Goal: Task Accomplishment & Management: Manage account settings

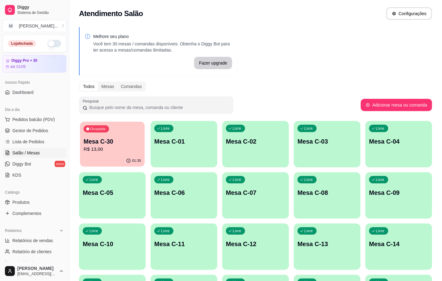
click at [111, 153] on div "Ocupada Mesa C-30 R$ 13,00" at bounding box center [112, 138] width 65 height 33
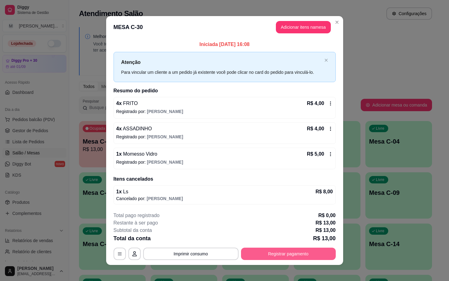
click at [292, 255] on button "Registrar pagamento" at bounding box center [288, 254] width 95 height 12
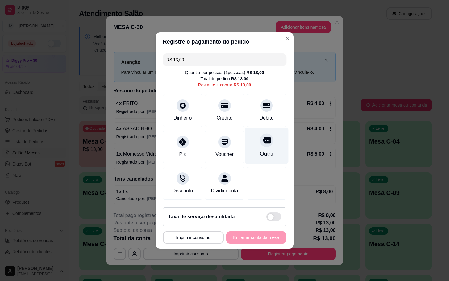
click at [250, 147] on div "Outro" at bounding box center [267, 146] width 44 height 36
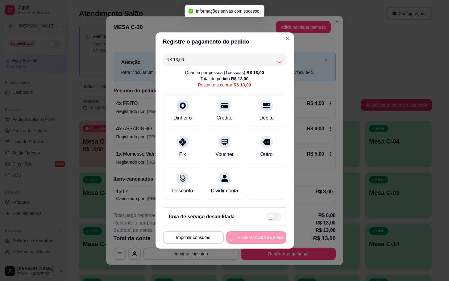
type input "R$ 0,00"
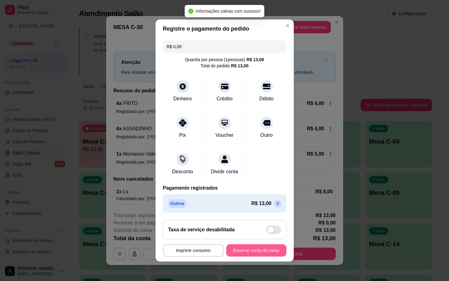
click at [253, 252] on button "Encerrar conta da mesa" at bounding box center [256, 250] width 60 height 12
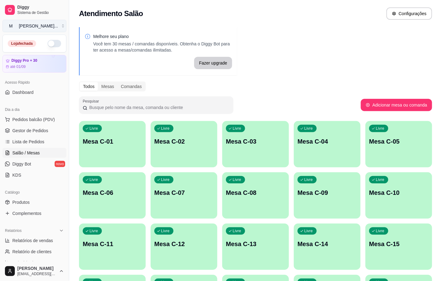
click at [55, 24] on button "M [PERSON_NAME] ..." at bounding box center [34, 26] width 64 height 12
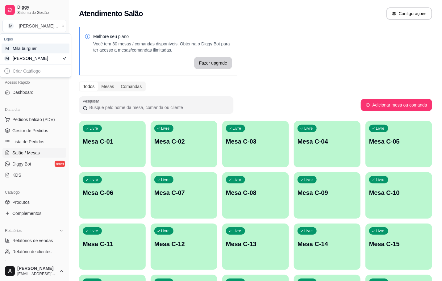
click at [58, 51] on div "M Mila burguer" at bounding box center [36, 49] width 68 height 10
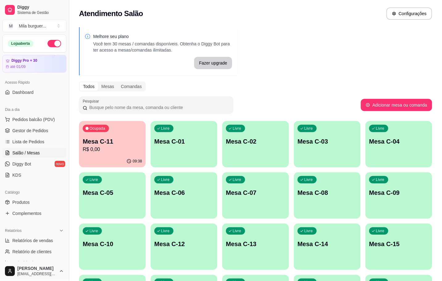
click at [122, 141] on p "Mesa C-11" at bounding box center [112, 141] width 59 height 9
click at [32, 131] on span "Gestor de Pedidos" at bounding box center [30, 131] width 36 height 6
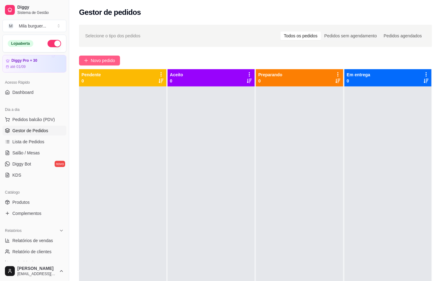
click at [99, 59] on span "Novo pedido" at bounding box center [103, 60] width 24 height 7
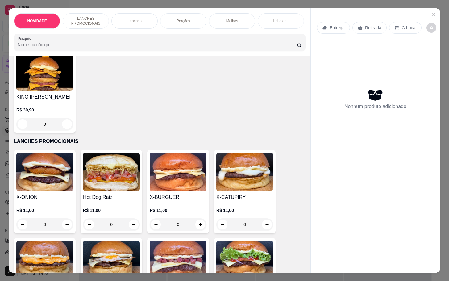
scroll to position [93, 0]
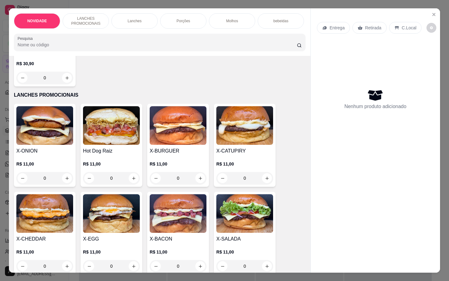
click at [199, 182] on div "0" at bounding box center [178, 178] width 57 height 12
click at [193, 183] on div "0" at bounding box center [178, 178] width 57 height 12
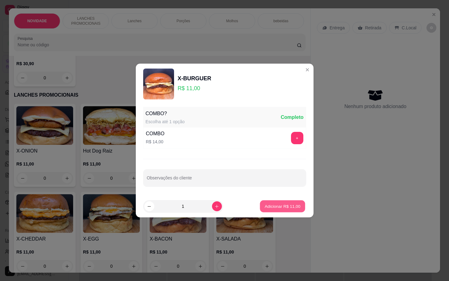
click at [268, 207] on p "Adicionar R$ 11,00" at bounding box center [283, 206] width 36 height 6
type input "1"
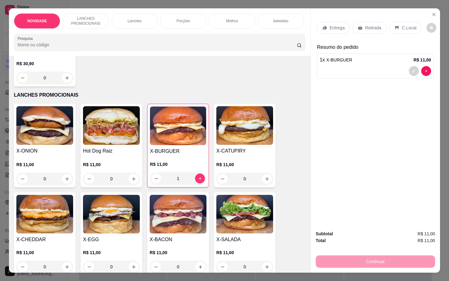
click at [330, 25] on p "Entrega" at bounding box center [337, 28] width 15 height 6
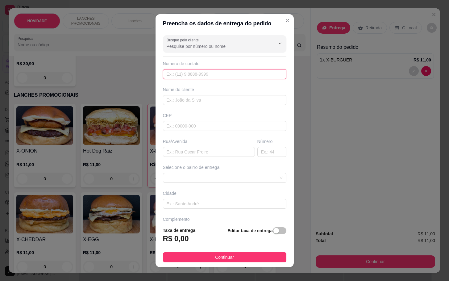
click at [189, 77] on input "text" at bounding box center [225, 74] width 124 height 10
click at [213, 74] on input "text" at bounding box center [225, 74] width 124 height 10
type input "[PHONE_NUMBER]"
click at [192, 103] on input "text" at bounding box center [225, 100] width 124 height 10
type input "b"
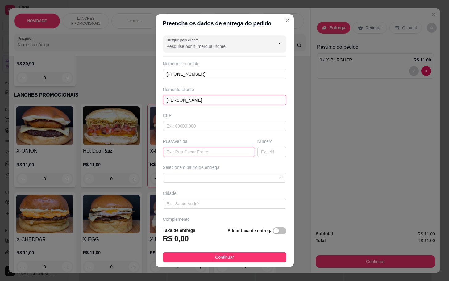
type input "[PERSON_NAME]"
click at [183, 153] on input "text" at bounding box center [209, 152] width 92 height 10
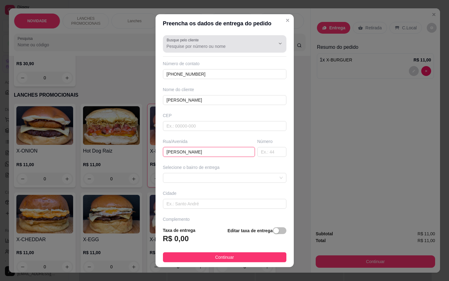
type input "[PERSON_NAME]"
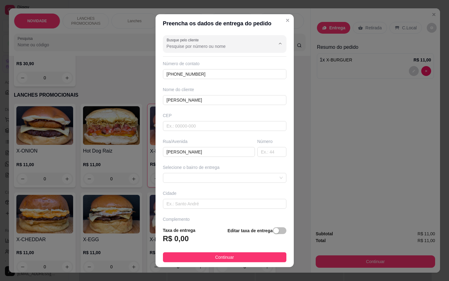
drag, startPoint x: 211, startPoint y: 46, endPoint x: 223, endPoint y: 49, distance: 12.4
click at [214, 45] on input "Busque pelo cliente" at bounding box center [216, 46] width 99 height 6
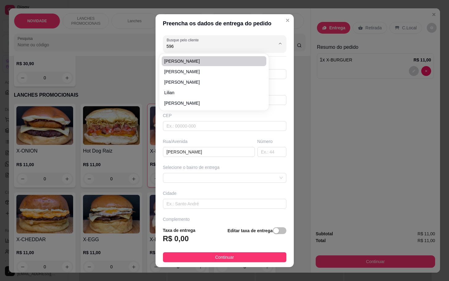
type input "5968"
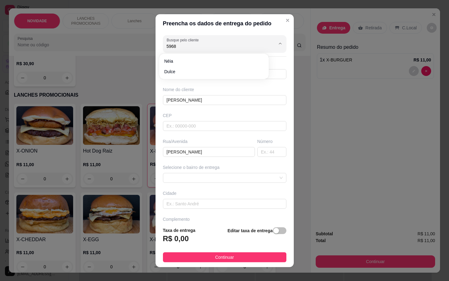
click at [342, 126] on div "Preencha os dados de entrega do pedido Busque pelo cliente 5968 Número de conta…" at bounding box center [224, 140] width 449 height 281
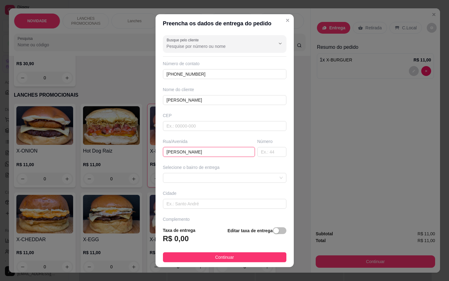
click at [209, 153] on input "[PERSON_NAME]" at bounding box center [209, 152] width 92 height 10
type input "[PERSON_NAME]"
click at [258, 152] on input "text" at bounding box center [272, 152] width 29 height 10
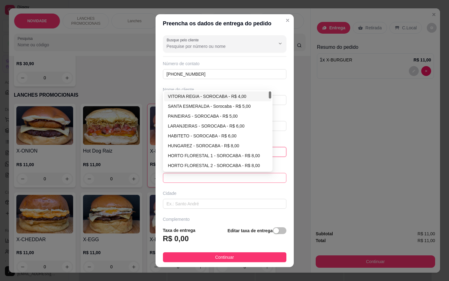
click at [242, 179] on span at bounding box center [225, 177] width 116 height 9
type input "557"
click at [202, 100] on div "VITORIA REGIA - SOROCABA - R$ 4,00" at bounding box center [218, 96] width 100 height 7
type input "SOROCABA"
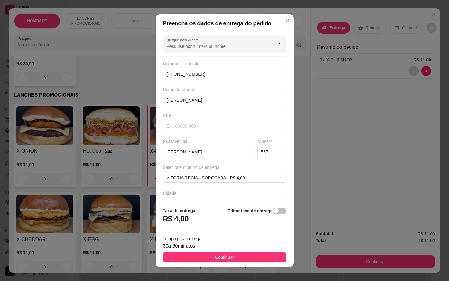
click at [242, 261] on button "Continuar" at bounding box center [225, 257] width 124 height 10
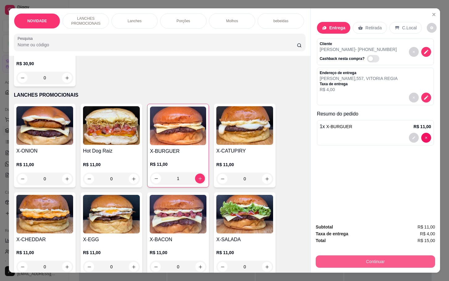
click at [344, 258] on button "Continuar" at bounding box center [376, 261] width 120 height 12
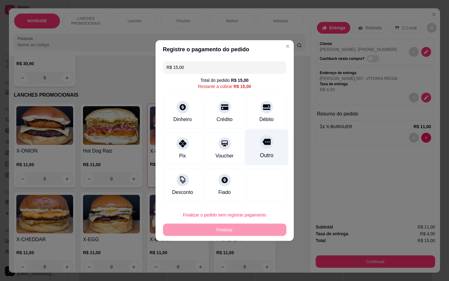
click at [262, 148] on div at bounding box center [267, 142] width 14 height 14
type input "R$ 0,00"
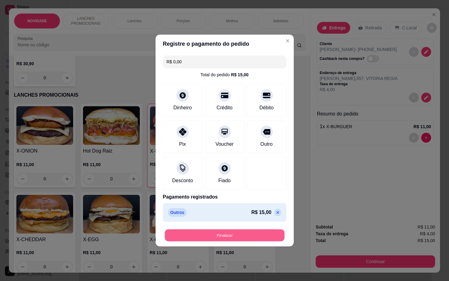
click at [238, 237] on button "Finalizar" at bounding box center [225, 235] width 120 height 12
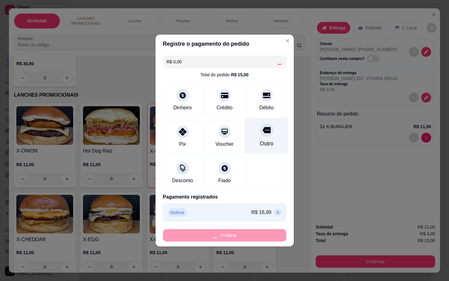
type input "0"
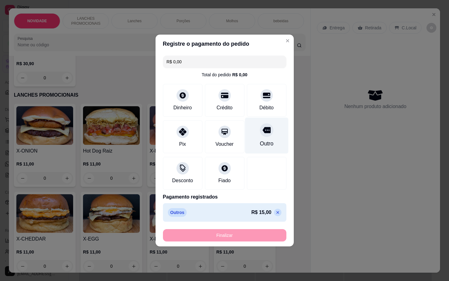
type input "-R$ 15,00"
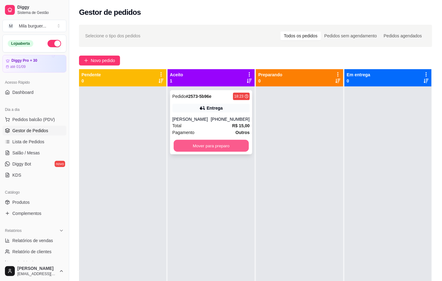
click at [199, 140] on button "Mover para preparo" at bounding box center [211, 146] width 75 height 12
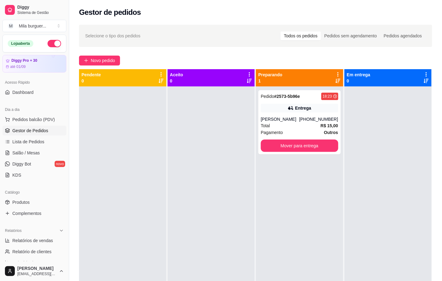
click at [283, 173] on div "Pedido # 2573-5b96e 18:23 Entrega BRUNO [PHONE_NUMBER] Total R$ 15,00 Pagamento…" at bounding box center [299, 226] width 87 height 281
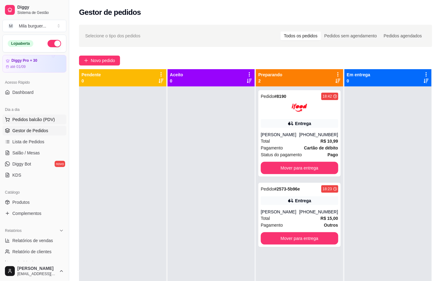
click at [59, 120] on button "Pedidos balcão (PDV)" at bounding box center [34, 120] width 64 height 10
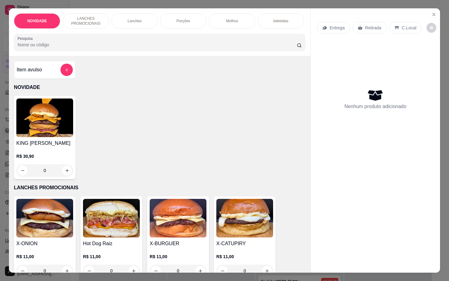
scroll to position [46, 0]
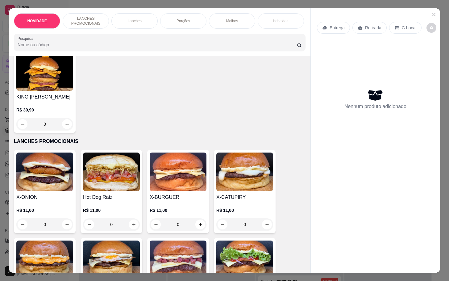
click at [56, 212] on p "R$ 11,00" at bounding box center [44, 210] width 57 height 6
click at [432, 12] on icon "Close" at bounding box center [434, 14] width 5 height 5
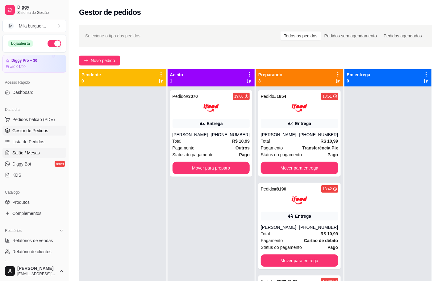
click at [19, 153] on span "Salão / Mesas" at bounding box center [25, 153] width 27 height 6
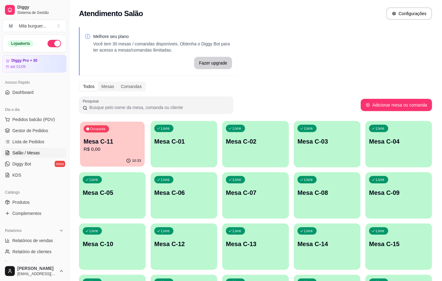
click at [120, 137] on p "Mesa C-11" at bounding box center [112, 141] width 57 height 8
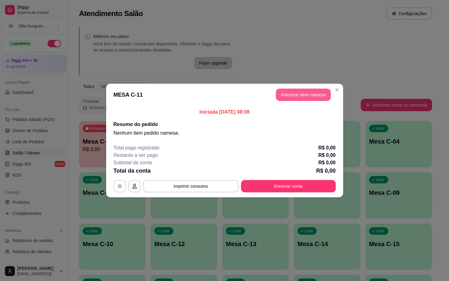
click at [296, 99] on button "Adicionar itens na mesa" at bounding box center [303, 95] width 55 height 12
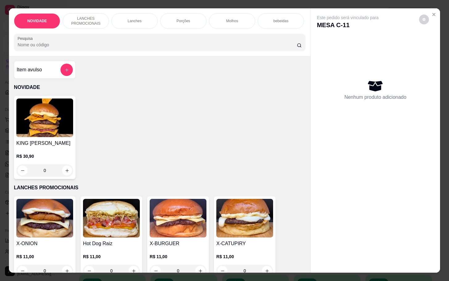
scroll to position [46, 0]
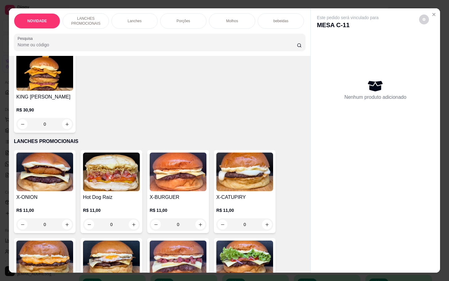
click at [198, 230] on div "0" at bounding box center [178, 224] width 57 height 12
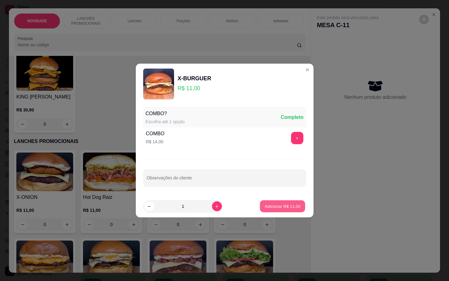
click at [272, 208] on p "Adicionar R$ 11,00" at bounding box center [283, 206] width 36 height 6
type input "1"
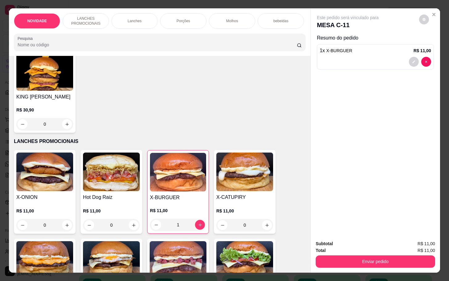
scroll to position [139, 0]
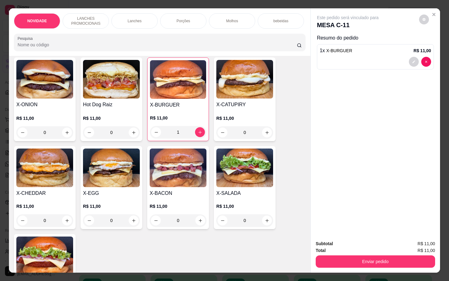
click at [60, 225] on div "0" at bounding box center [44, 220] width 57 height 12
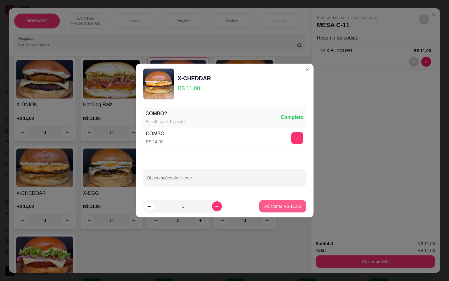
click at [284, 205] on p "Adicionar R$ 11,00" at bounding box center [282, 206] width 37 height 6
type input "1"
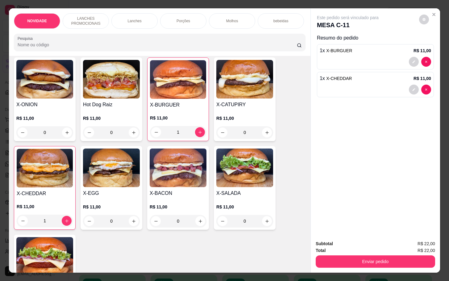
click at [184, 19] on p "Porções" at bounding box center [184, 21] width 14 height 5
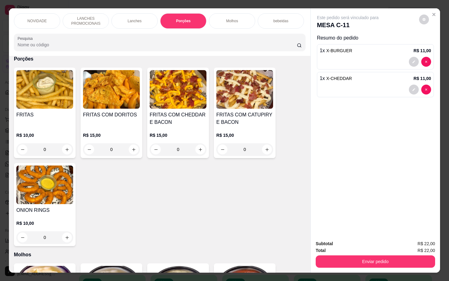
scroll to position [15, 0]
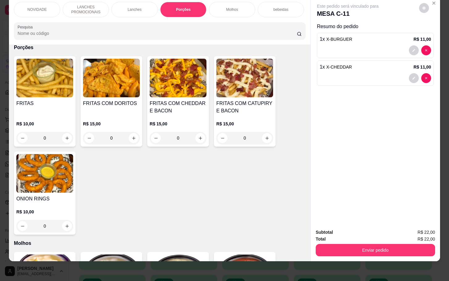
click at [64, 135] on div "0" at bounding box center [44, 138] width 57 height 12
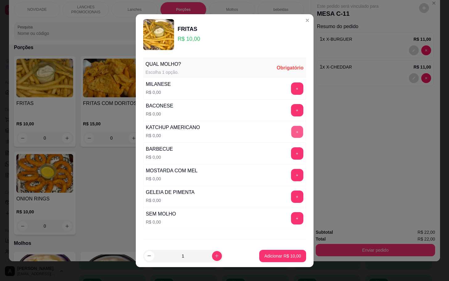
click at [291, 131] on button "+" at bounding box center [297, 132] width 12 height 12
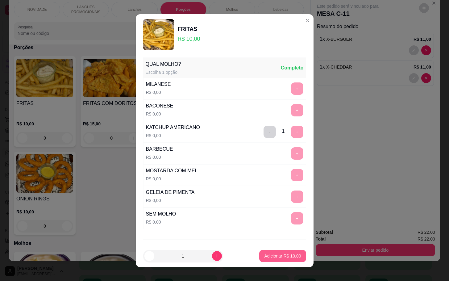
click at [268, 257] on p "Adicionar R$ 10,00" at bounding box center [282, 256] width 37 height 6
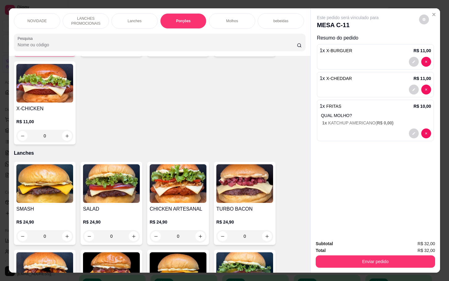
scroll to position [0, 0]
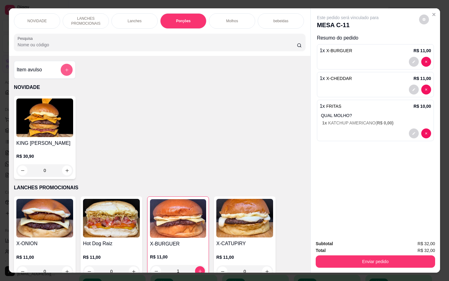
click at [65, 72] on icon "add-separate-item" at bounding box center [67, 70] width 5 height 5
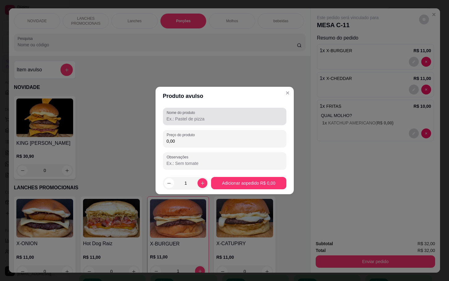
click at [200, 118] on input "Nome do produto" at bounding box center [225, 119] width 116 height 6
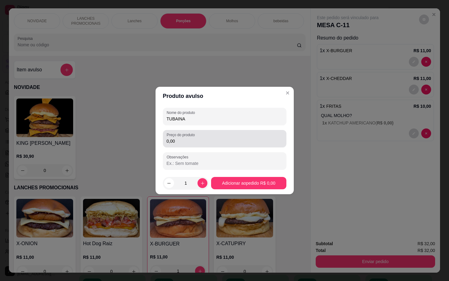
type input "TUBAINA"
click at [186, 143] on input "0,00" at bounding box center [225, 141] width 116 height 6
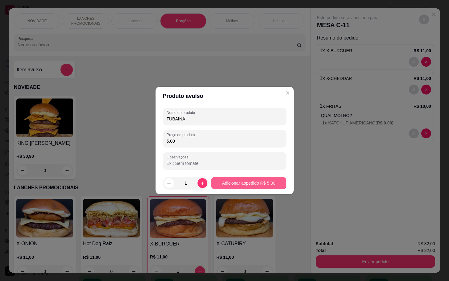
type input "5,00"
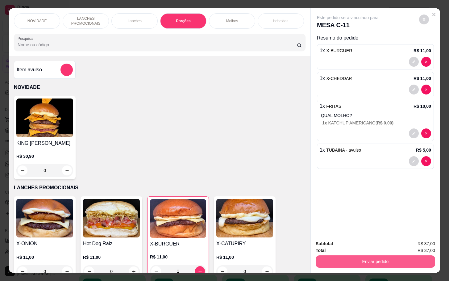
click at [332, 255] on button "Enviar pedido" at bounding box center [376, 261] width 120 height 12
click at [327, 239] on button "Não registrar e enviar pedido" at bounding box center [354, 242] width 62 height 11
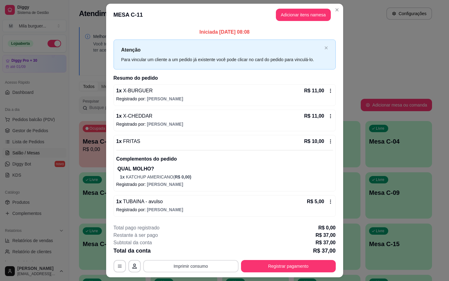
click at [213, 267] on button "Imprimir consumo" at bounding box center [190, 266] width 95 height 12
click at [188, 250] on button "IMPRESSORA" at bounding box center [189, 253] width 45 height 10
click at [193, 262] on button "Imprimir consumo" at bounding box center [190, 266] width 95 height 12
click at [196, 255] on button "IMPRESSORA" at bounding box center [189, 253] width 43 height 10
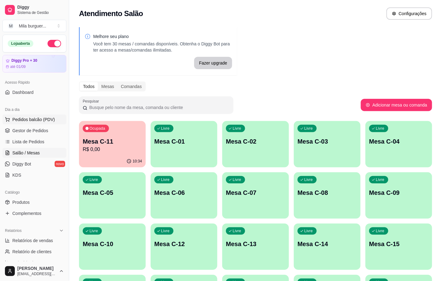
click at [44, 124] on button "Pedidos balcão (PDV)" at bounding box center [34, 120] width 64 height 10
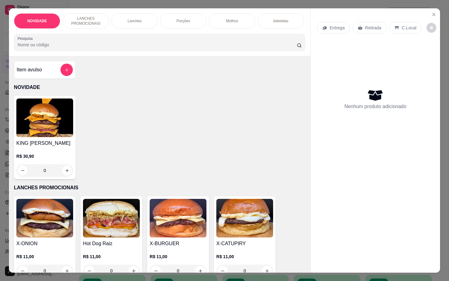
click at [199, 214] on img at bounding box center [178, 218] width 57 height 39
click at [429, 13] on button "Close" at bounding box center [434, 15] width 10 height 10
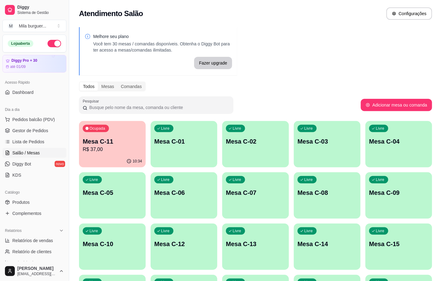
click at [59, 122] on div "Dia a dia Pedidos balcão (PDV) Gestor de Pedidos Lista de Pedidos Salão / Mesas…" at bounding box center [34, 142] width 69 height 80
click at [46, 125] on ul "Pedidos balcão (PDV) Gestor de Pedidos Lista de Pedidos Salão / Mesas Diggy Bot…" at bounding box center [34, 147] width 64 height 65
click at [46, 123] on button "Pedidos balcão (PDV)" at bounding box center [34, 120] width 64 height 10
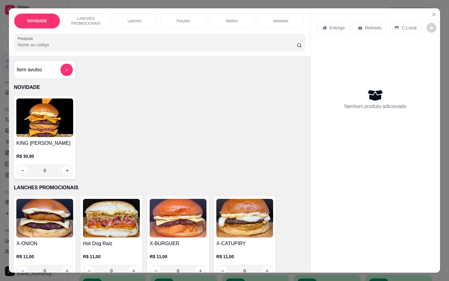
click at [168, 237] on img at bounding box center [178, 218] width 57 height 39
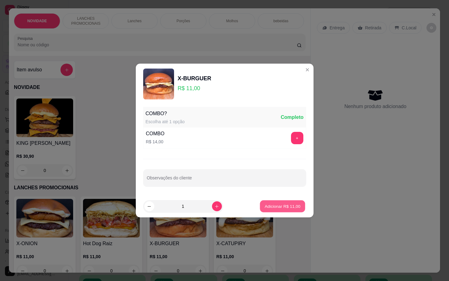
click at [270, 210] on button "Adicionar R$ 11,00" at bounding box center [282, 206] width 45 height 12
type input "1"
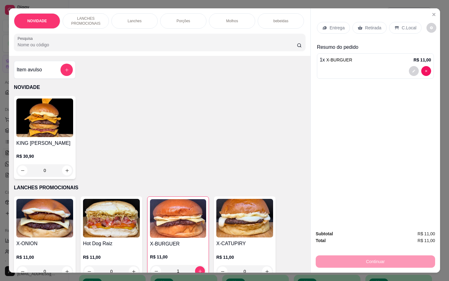
scroll to position [46, 0]
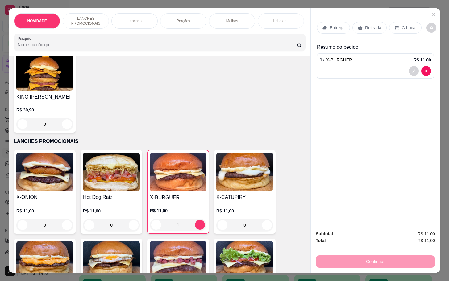
click at [237, 254] on img at bounding box center [244, 260] width 57 height 39
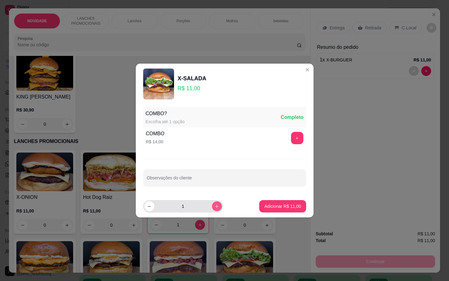
click at [215, 204] on icon "increase-product-quantity" at bounding box center [217, 206] width 5 height 5
type input "2"
click at [267, 208] on p "Adicionar R$ 22,00" at bounding box center [283, 206] width 36 height 6
type input "2"
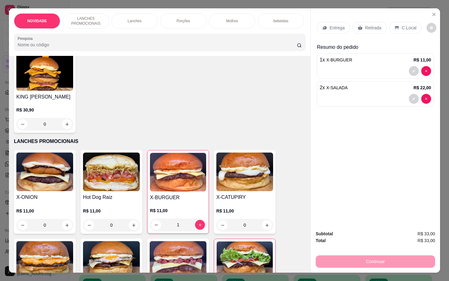
drag, startPoint x: 361, startPoint y: 20, endPoint x: 357, endPoint y: 35, distance: 15.4
click at [362, 22] on div "Retirada" at bounding box center [370, 28] width 34 height 12
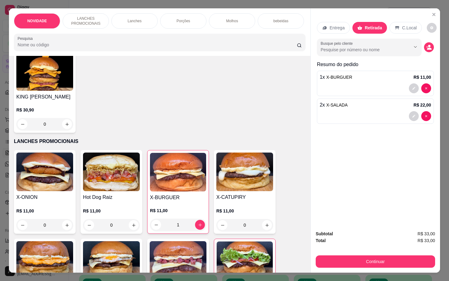
click at [332, 250] on div "Subtotal R$ 33,00 Total R$ 33,00 Continuar" at bounding box center [376, 248] width 120 height 37
click at [340, 258] on button "Continuar" at bounding box center [376, 261] width 120 height 12
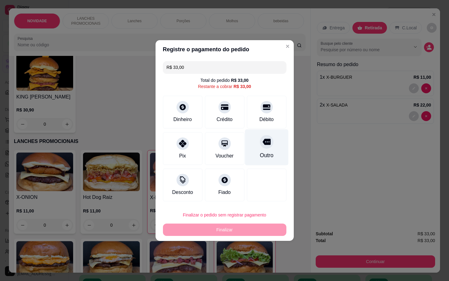
click at [268, 157] on div "Outro" at bounding box center [267, 147] width 44 height 36
type input "R$ 0,00"
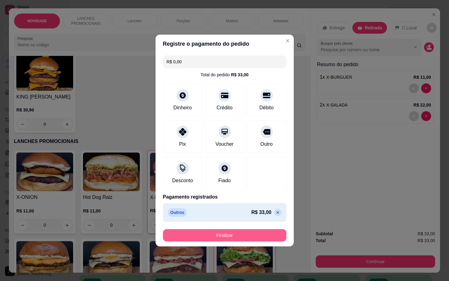
click at [250, 234] on button "Finalizar" at bounding box center [225, 235] width 124 height 12
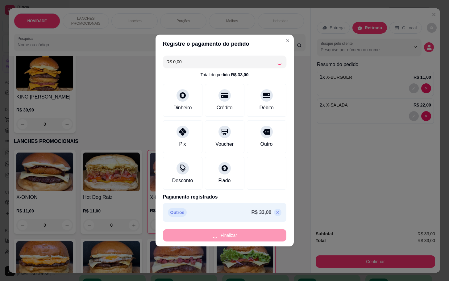
type input "0"
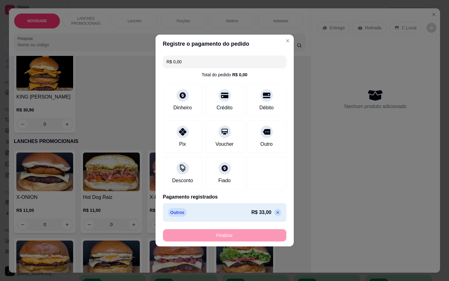
type input "-R$ 33,00"
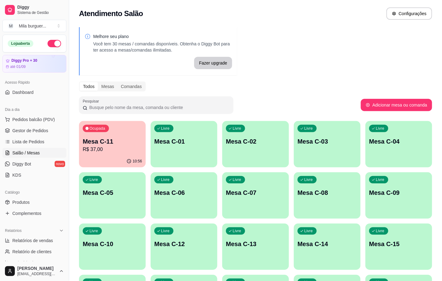
click at [117, 149] on p "R$ 37,00" at bounding box center [112, 149] width 59 height 7
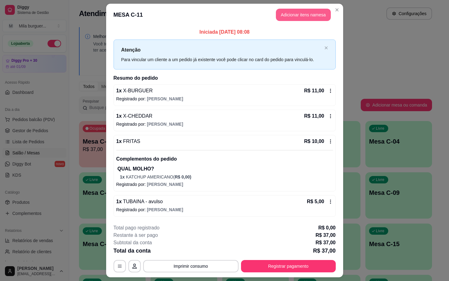
click at [286, 10] on button "Adicionar itens na mesa" at bounding box center [303, 15] width 55 height 12
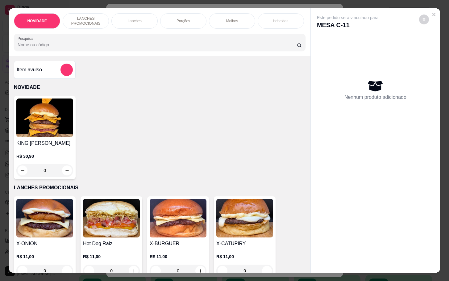
drag, startPoint x: 23, startPoint y: 90, endPoint x: 29, endPoint y: 89, distance: 6.2
click at [23, 89] on p "NOVIDADE" at bounding box center [160, 87] width 292 height 7
click at [65, 72] on icon "add-separate-item" at bounding box center [67, 70] width 5 height 5
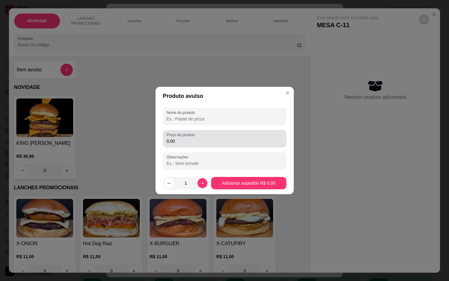
click at [218, 144] on input "0,00" at bounding box center [225, 141] width 116 height 6
type input "4,00"
click at [184, 120] on input "Nome do produto" at bounding box center [225, 119] width 116 height 6
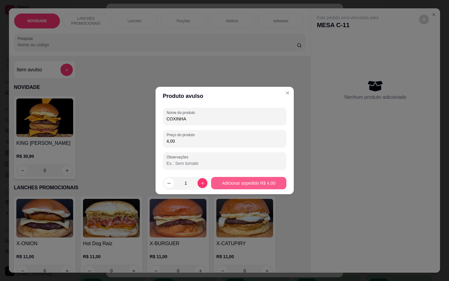
type input "COXINHA"
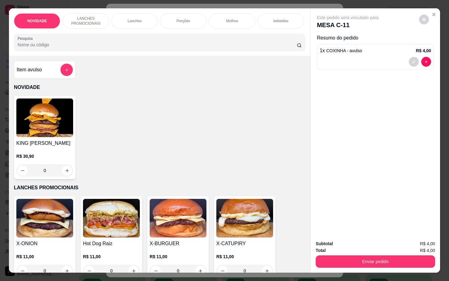
click at [57, 83] on div "Item avulso NOVIDADE KING MILA R$ 30,90 0 LANCHES PROMOCIONAIS X-ONION R$ 11,00…" at bounding box center [160, 164] width 302 height 216
click at [61, 73] on button "add-separate-item" at bounding box center [67, 70] width 12 height 12
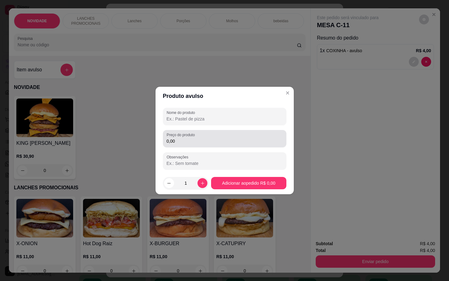
click at [209, 142] on input "0,00" at bounding box center [225, 141] width 116 height 6
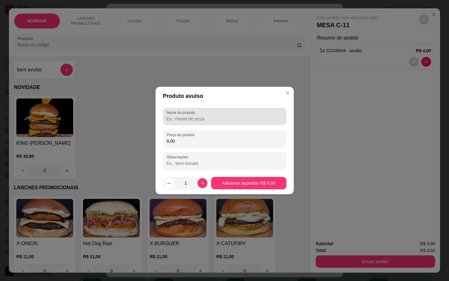
type input "9,00"
drag, startPoint x: 259, startPoint y: 111, endPoint x: 262, endPoint y: 111, distance: 3.7
click at [261, 111] on div at bounding box center [225, 116] width 116 height 12
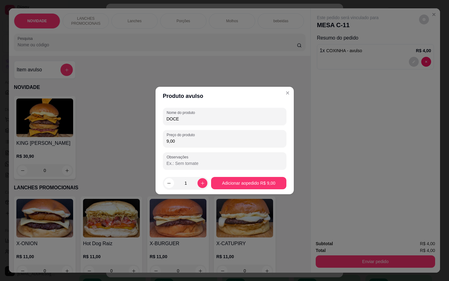
type input "DOCE"
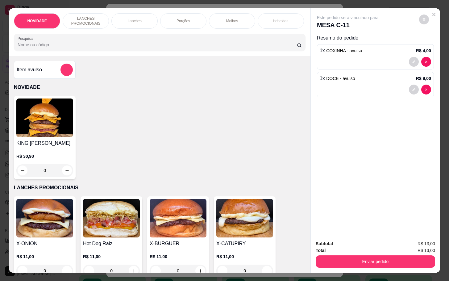
click at [326, 267] on div "Subtotal R$ 13,00 Total R$ 13,00 Enviar pedido" at bounding box center [375, 253] width 129 height 37
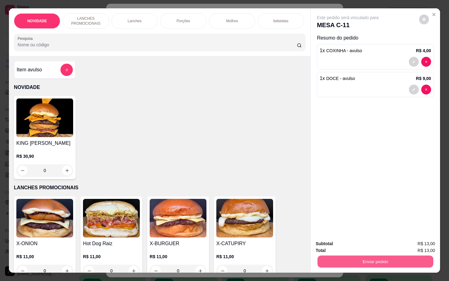
click at [332, 262] on button "Enviar pedido" at bounding box center [376, 261] width 116 height 12
click at [349, 243] on button "Não registrar e enviar pedido" at bounding box center [354, 243] width 64 height 12
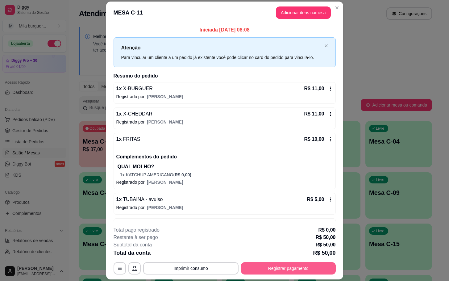
click at [283, 271] on button "Registrar pagamento" at bounding box center [288, 268] width 95 height 12
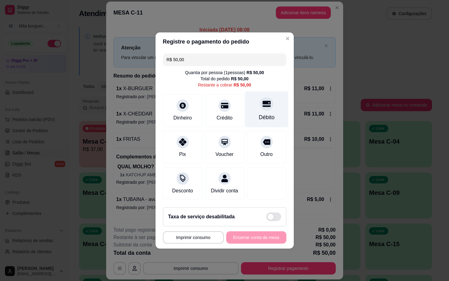
click at [264, 100] on icon at bounding box center [266, 104] width 8 height 8
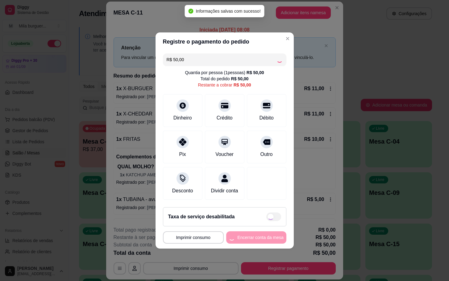
type input "R$ 0,00"
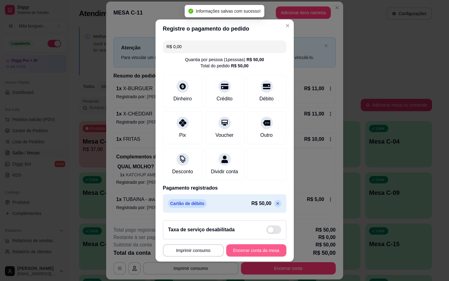
click at [249, 248] on div "**********" at bounding box center [225, 250] width 124 height 12
click at [250, 252] on button "Encerrar conta da mesa" at bounding box center [256, 250] width 60 height 12
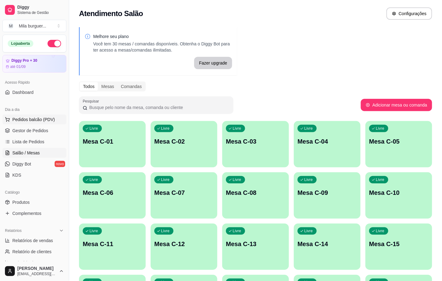
click at [51, 121] on span "Pedidos balcão (PDV)" at bounding box center [33, 119] width 43 height 6
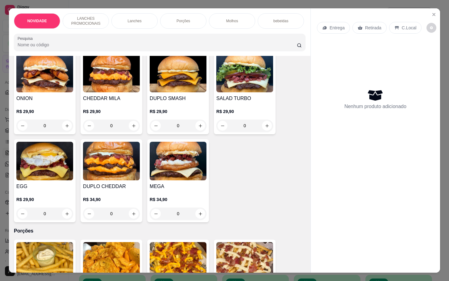
scroll to position [15, 0]
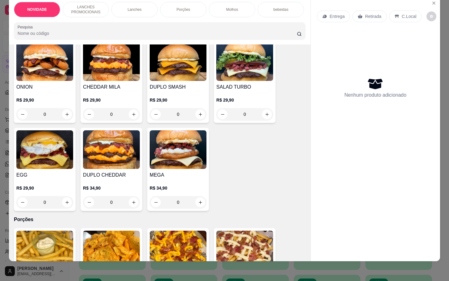
click at [176, 243] on img at bounding box center [178, 250] width 57 height 39
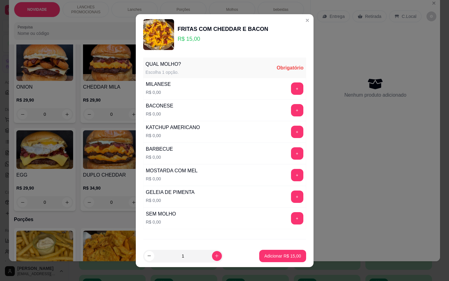
scroll to position [33, 0]
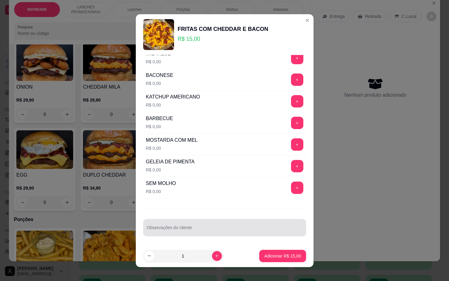
click at [239, 220] on div "Observações do cliente" at bounding box center [224, 227] width 163 height 17
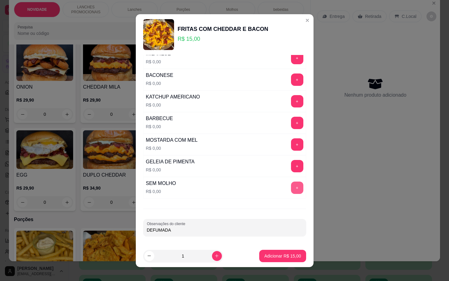
type input "DEFUMADA"
click at [291, 189] on button "+" at bounding box center [297, 188] width 12 height 12
click at [282, 254] on p "Adicionar R$ 15,00" at bounding box center [282, 256] width 37 height 6
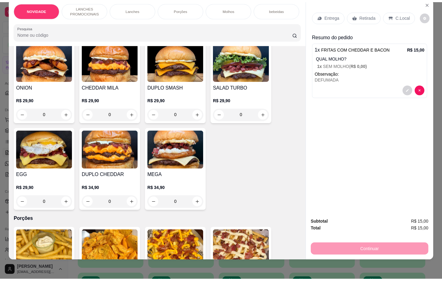
scroll to position [0, 0]
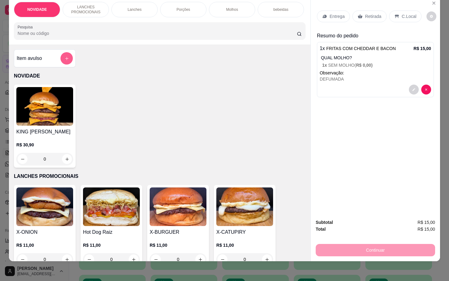
click at [67, 55] on button "add-separate-item" at bounding box center [67, 58] width 12 height 12
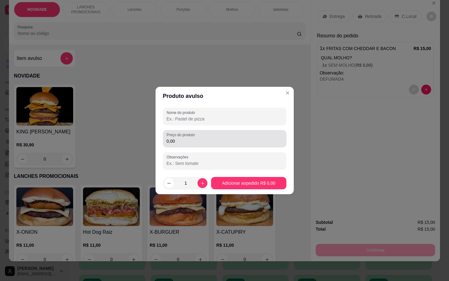
drag, startPoint x: 203, startPoint y: 140, endPoint x: 197, endPoint y: 139, distance: 5.6
click at [204, 140] on input "0,00" at bounding box center [225, 141] width 116 height 6
type input "9,00"
click at [216, 130] on div "Preço do produto 9,00" at bounding box center [225, 138] width 124 height 17
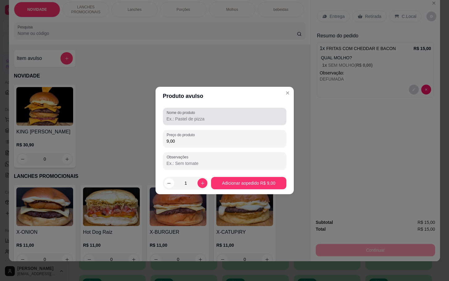
click at [204, 110] on div at bounding box center [225, 116] width 116 height 12
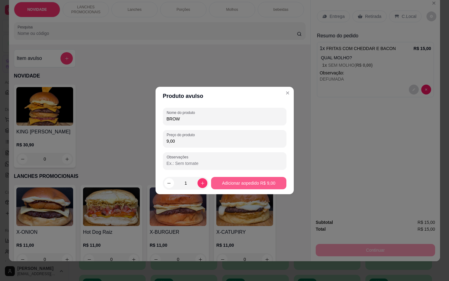
type input "BROW"
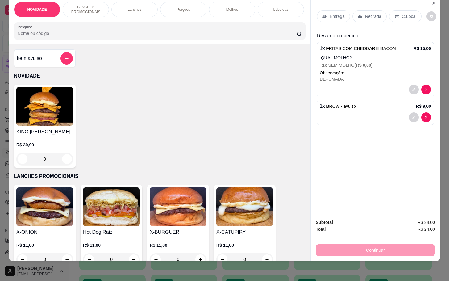
click at [373, 13] on p "Retirada" at bounding box center [373, 16] width 16 height 6
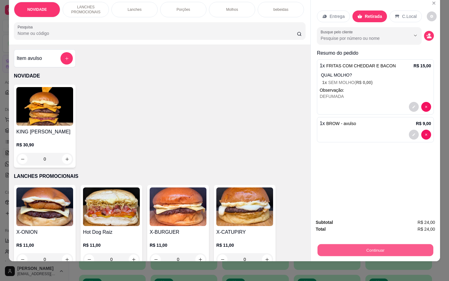
click at [361, 248] on button "Continuar" at bounding box center [376, 250] width 116 height 12
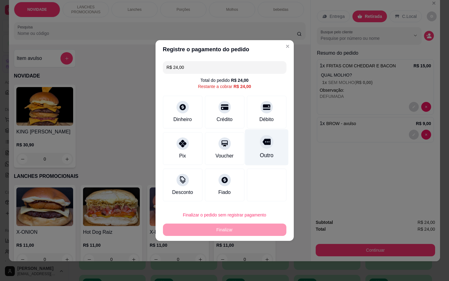
click at [260, 138] on div at bounding box center [267, 142] width 14 height 14
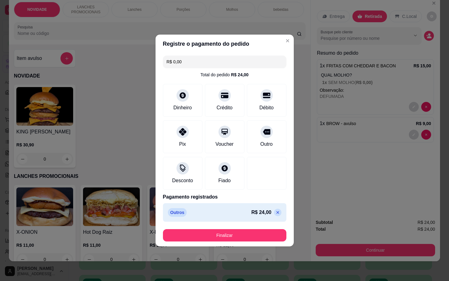
click at [242, 241] on button "Finalizar" at bounding box center [225, 235] width 124 height 12
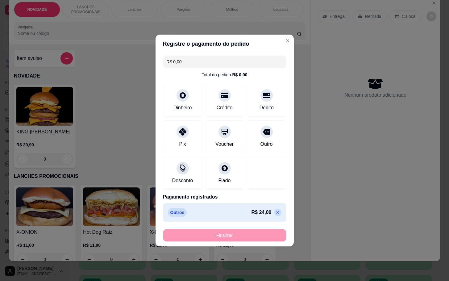
type input "-R$ 24,00"
